Goal: Information Seeking & Learning: Get advice/opinions

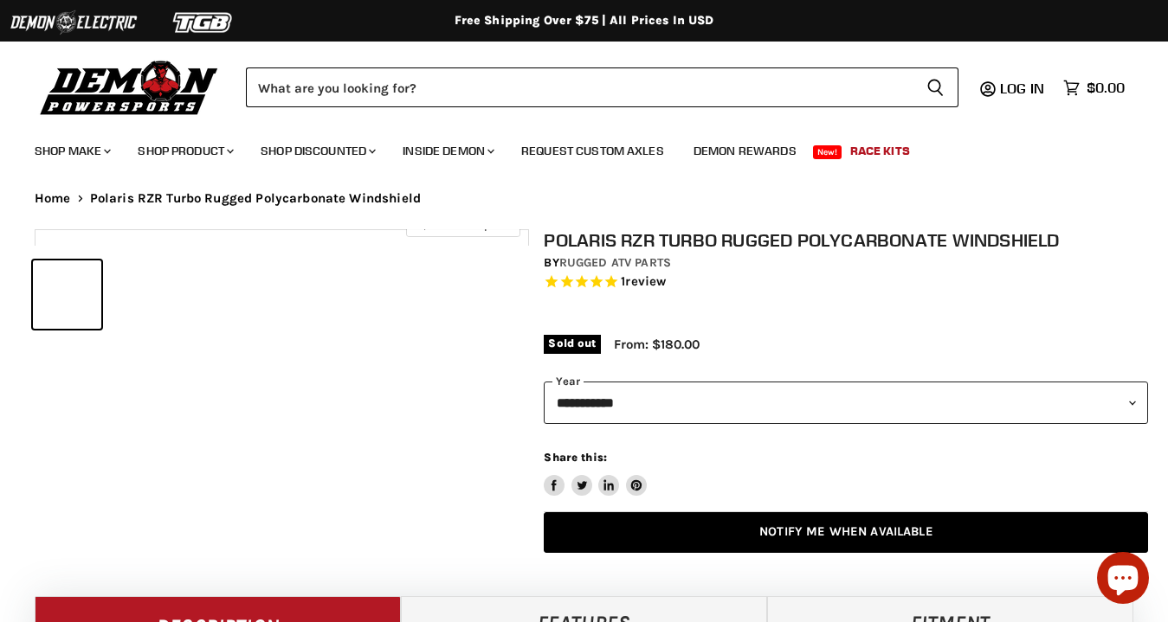
select select "******"
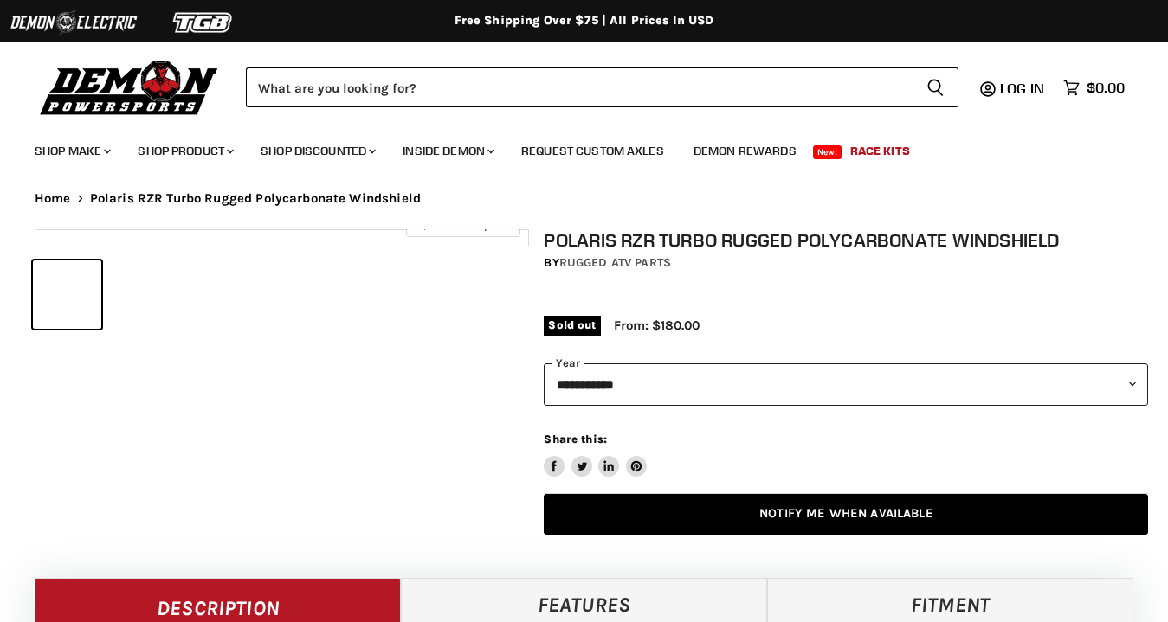
select select "******"
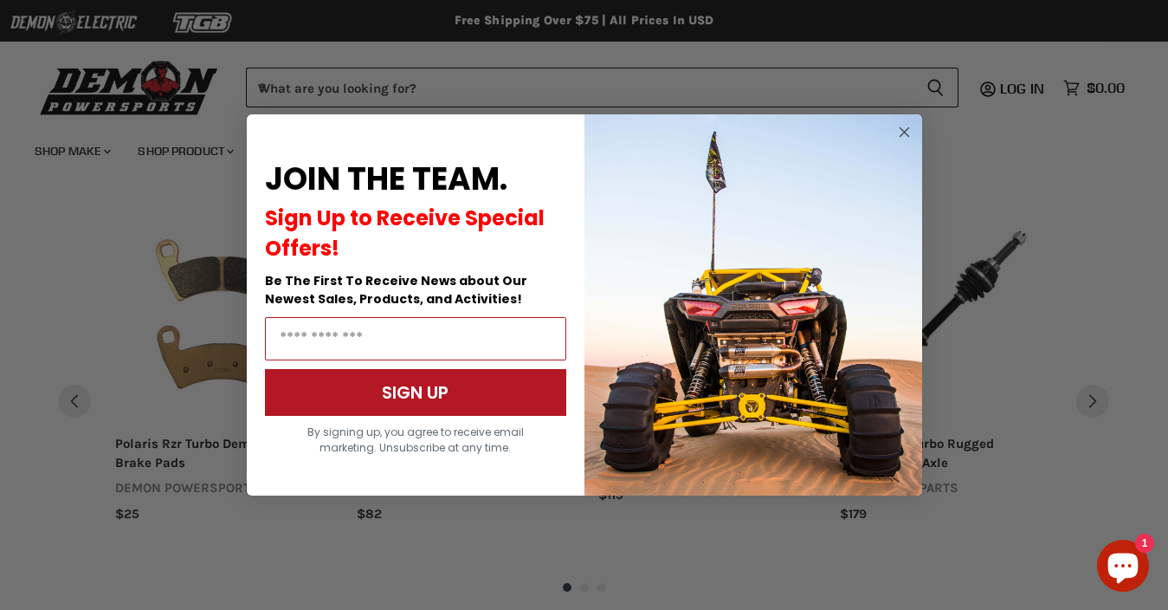
scroll to position [1599, 0]
